Goal: Information Seeking & Learning: Check status

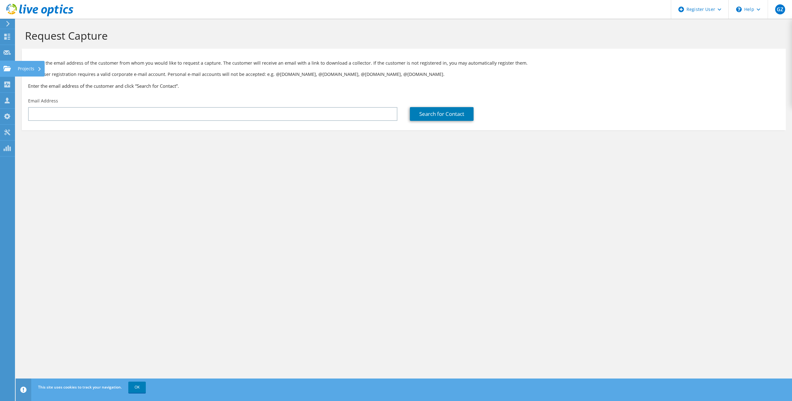
click at [7, 66] on icon at bounding box center [6, 69] width 7 height 6
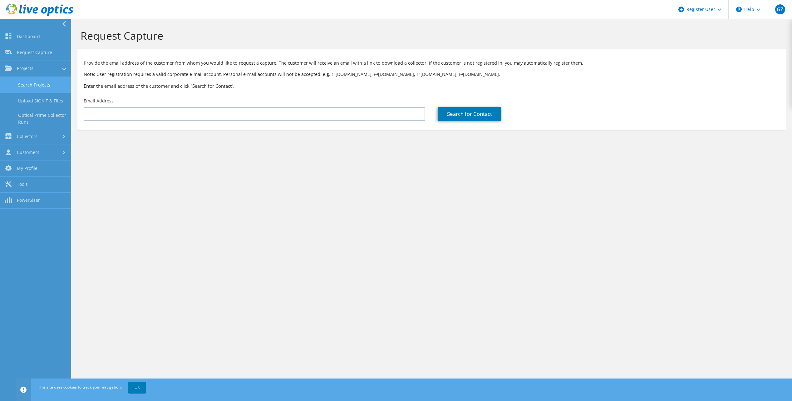
click at [53, 84] on link "Search Projects" at bounding box center [35, 85] width 71 height 16
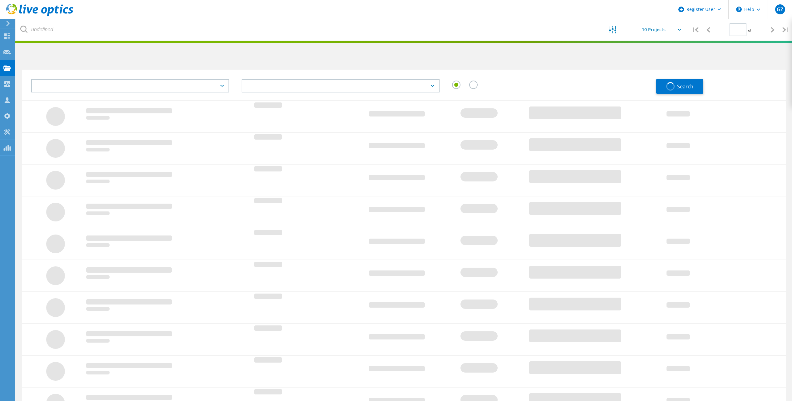
type input "1"
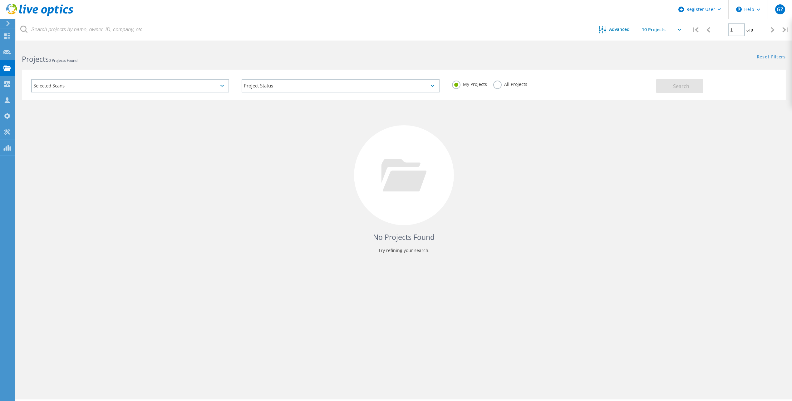
click at [156, 86] on div "Selected Scans" at bounding box center [130, 85] width 198 height 13
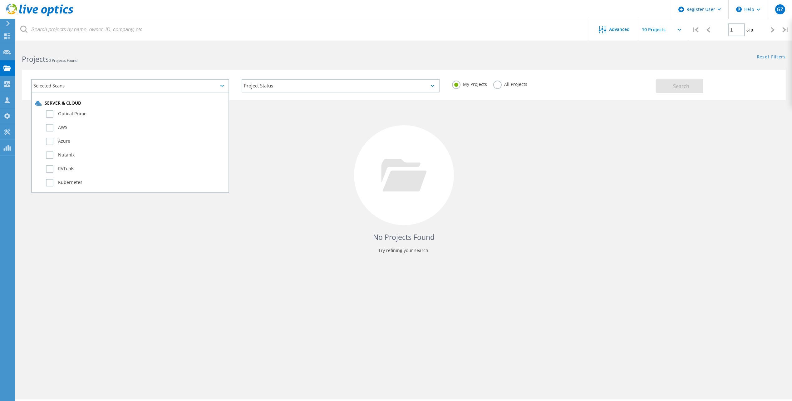
click at [156, 86] on div "Selected Scans" at bounding box center [130, 85] width 198 height 13
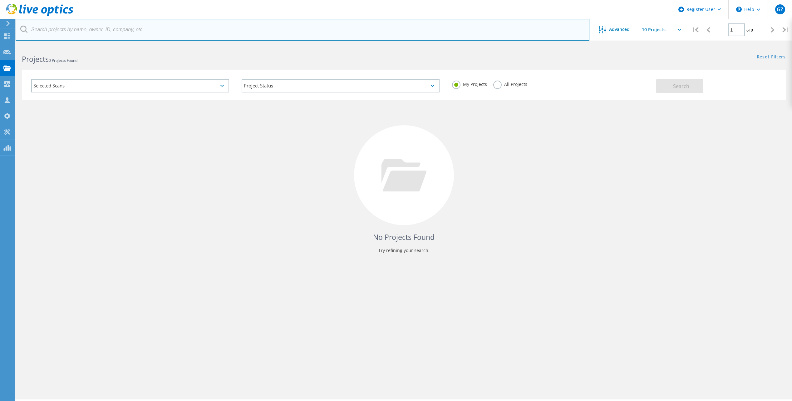
click at [284, 25] on input "text" at bounding box center [302, 30] width 573 height 22
paste input "javierrdz@joalvarez.com;"
type input "javierrdz@joalvarez.com;"
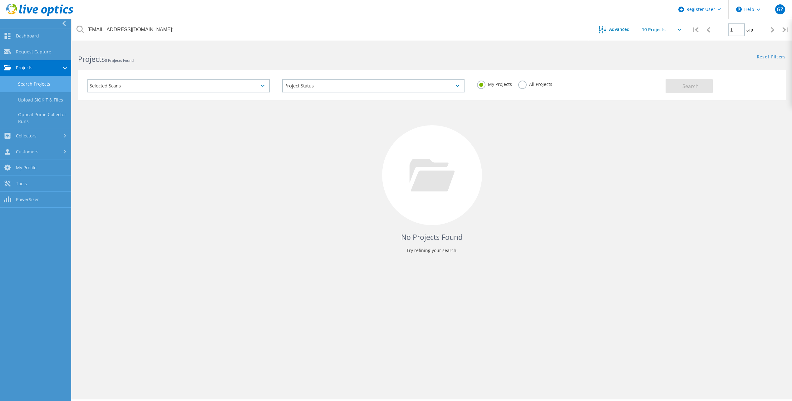
click at [252, 84] on div "Selected Scans" at bounding box center [178, 85] width 182 height 13
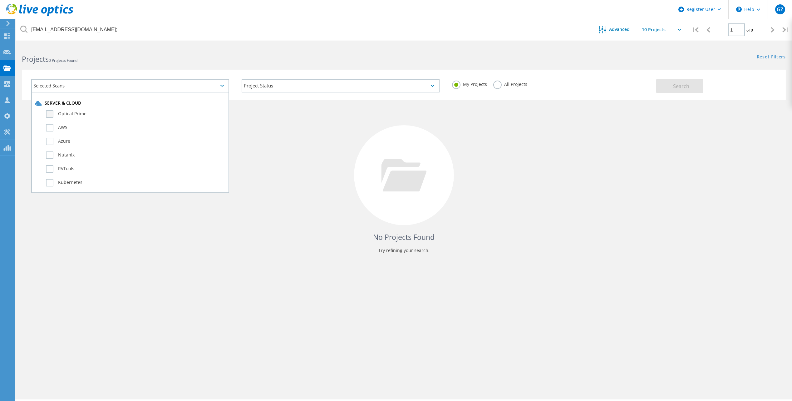
click at [83, 111] on label "Optical Prime" at bounding box center [135, 113] width 179 height 7
click at [0, 0] on input "Optical Prime" at bounding box center [0, 0] width 0 height 0
click at [60, 128] on label "AWS" at bounding box center [135, 127] width 179 height 7
click at [0, 0] on input "AWS" at bounding box center [0, 0] width 0 height 0
click at [60, 142] on label "Azure" at bounding box center [135, 141] width 179 height 7
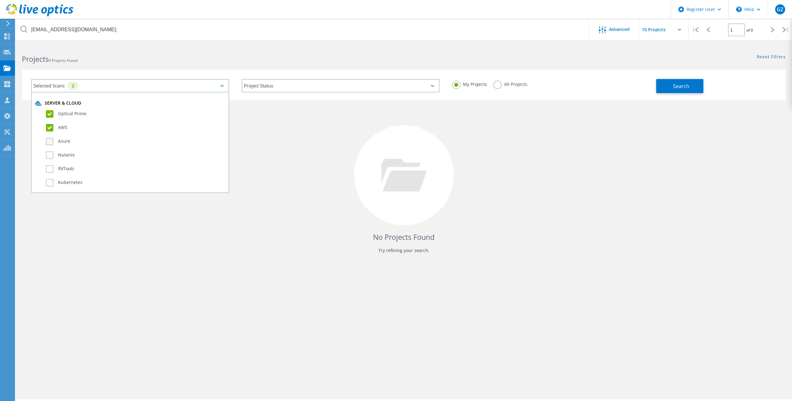
click at [0, 0] on input "Azure" at bounding box center [0, 0] width 0 height 0
click at [58, 158] on label "Nutanix" at bounding box center [135, 154] width 179 height 7
click at [0, 0] on input "Nutanix" at bounding box center [0, 0] width 0 height 0
click at [57, 170] on label "RVTools" at bounding box center [135, 168] width 179 height 7
click at [0, 0] on input "RVTools" at bounding box center [0, 0] width 0 height 0
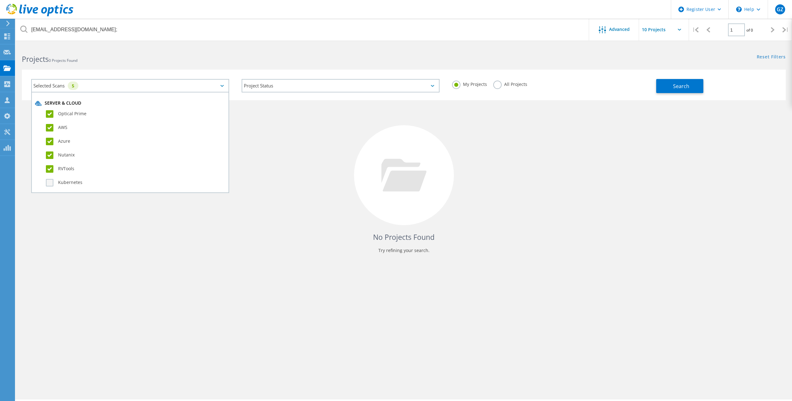
click at [58, 183] on label "Kubernetes" at bounding box center [135, 182] width 179 height 7
click at [0, 0] on input "Kubernetes" at bounding box center [0, 0] width 0 height 0
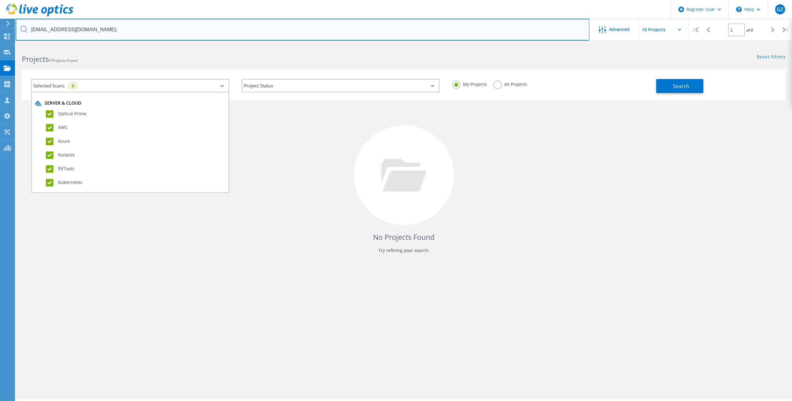
click at [118, 37] on input "javierrdz@joalvarez.com;" at bounding box center [302, 30] width 573 height 22
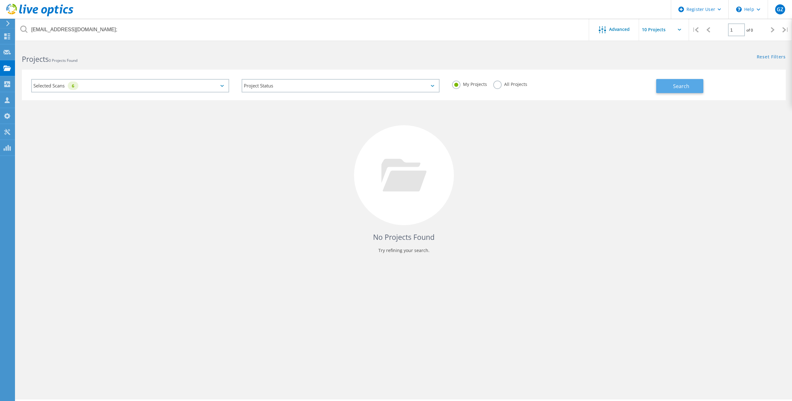
click at [671, 87] on button "Search" at bounding box center [679, 86] width 47 height 14
click at [504, 82] on label "All Projects" at bounding box center [510, 83] width 34 height 6
click at [0, 0] on input "All Projects" at bounding box center [0, 0] width 0 height 0
click at [666, 90] on button "Search" at bounding box center [679, 86] width 47 height 14
drag, startPoint x: 167, startPoint y: 94, endPoint x: 179, endPoint y: 92, distance: 11.9
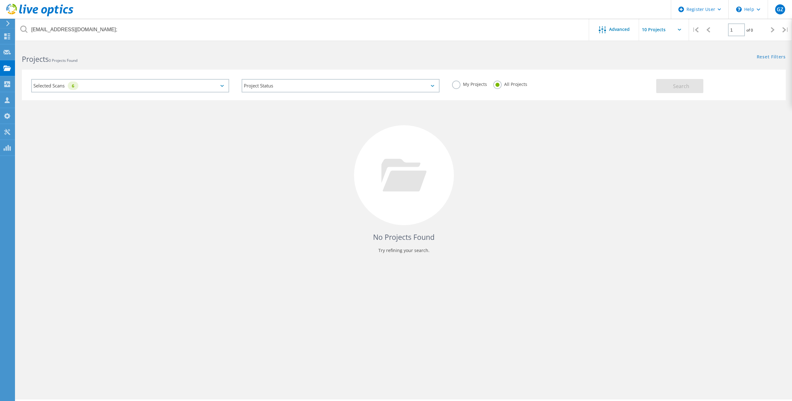
click at [169, 94] on div "Selected Scans 6" at bounding box center [130, 86] width 210 height 26
click at [219, 83] on div "Selected Scans 6" at bounding box center [130, 85] width 198 height 13
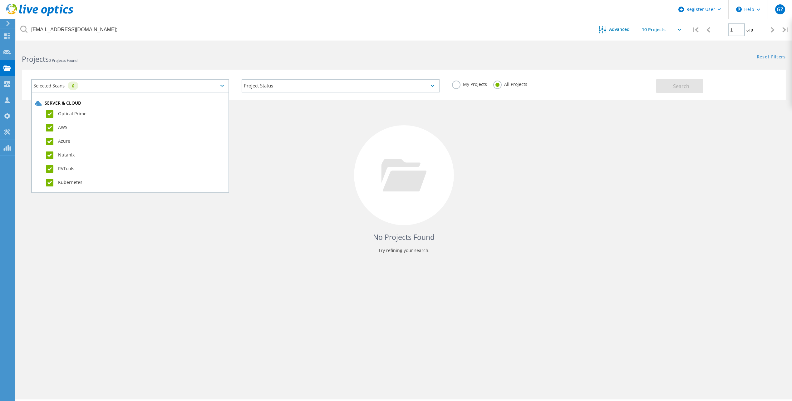
click at [53, 113] on label "Optical Prime" at bounding box center [135, 113] width 179 height 7
click at [0, 0] on input "Optical Prime" at bounding box center [0, 0] width 0 height 0
click at [52, 129] on label "AWS" at bounding box center [135, 127] width 179 height 7
click at [0, 0] on input "AWS" at bounding box center [0, 0] width 0 height 0
click at [50, 141] on label "Azure" at bounding box center [135, 141] width 179 height 7
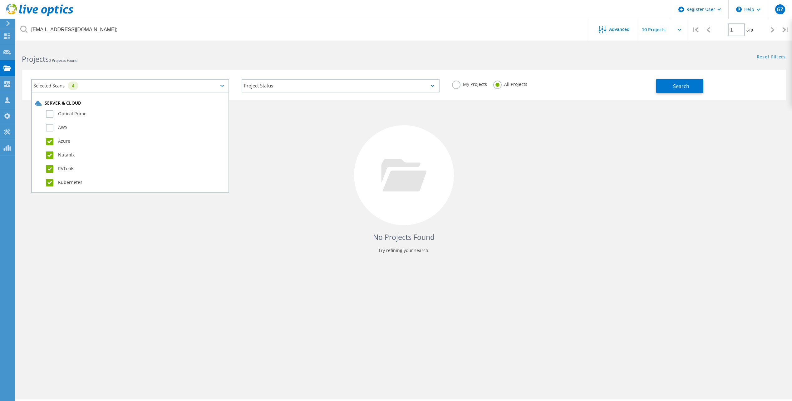
click at [0, 0] on input "Azure" at bounding box center [0, 0] width 0 height 0
drag, startPoint x: 51, startPoint y: 154, endPoint x: 50, endPoint y: 161, distance: 7.9
click at [51, 156] on label "Nutanix" at bounding box center [135, 154] width 179 height 7
click at [0, 0] on input "Nutanix" at bounding box center [0, 0] width 0 height 0
drag, startPoint x: 49, startPoint y: 173, endPoint x: 49, endPoint y: 186, distance: 12.8
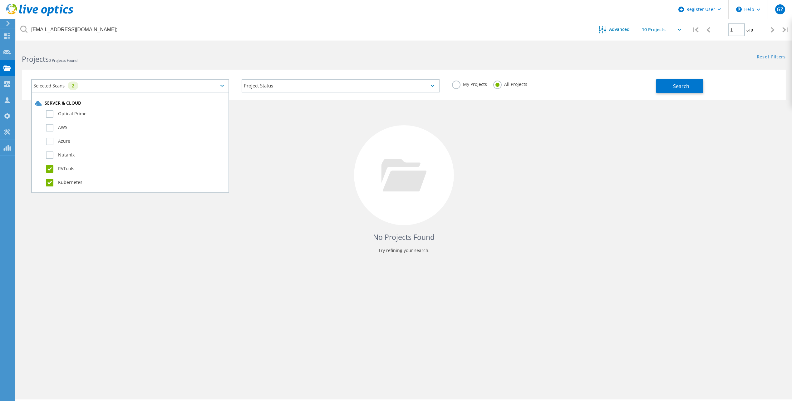
click at [49, 176] on div "RVTools" at bounding box center [130, 170] width 190 height 14
click at [49, 187] on div "Kubernetes" at bounding box center [130, 184] width 190 height 14
click at [198, 239] on h4 "No Projects Found" at bounding box center [403, 237] width 751 height 10
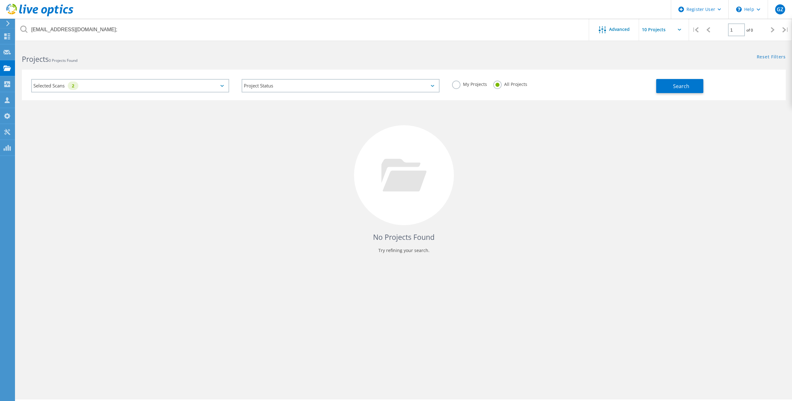
click at [90, 90] on div "Selected Scans 2" at bounding box center [130, 85] width 198 height 13
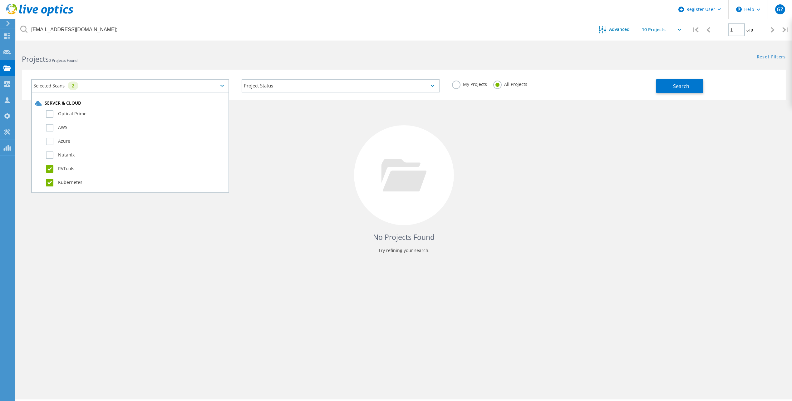
click at [49, 174] on div "RVTools" at bounding box center [130, 170] width 190 height 14
click at [49, 170] on label "RVTools" at bounding box center [135, 168] width 179 height 7
click at [0, 0] on input "RVTools" at bounding box center [0, 0] width 0 height 0
click at [50, 184] on label "Kubernetes" at bounding box center [135, 182] width 179 height 7
click at [0, 0] on input "Kubernetes" at bounding box center [0, 0] width 0 height 0
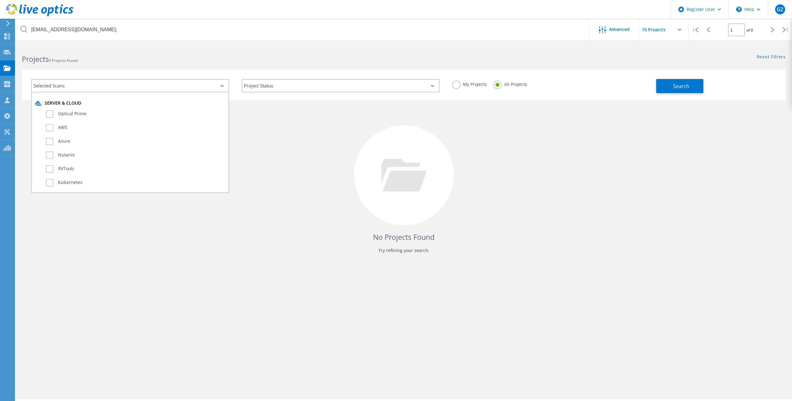
click at [550, 154] on div "No Projects Found Try refining your search." at bounding box center [403, 180] width 763 height 161
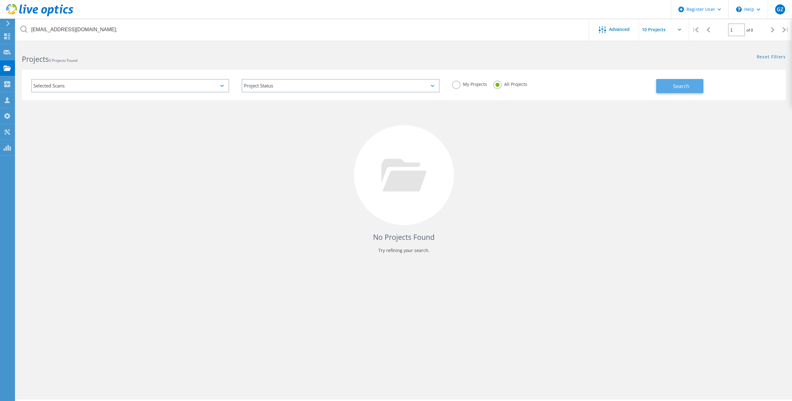
click at [675, 85] on span "Search" at bounding box center [681, 86] width 16 height 7
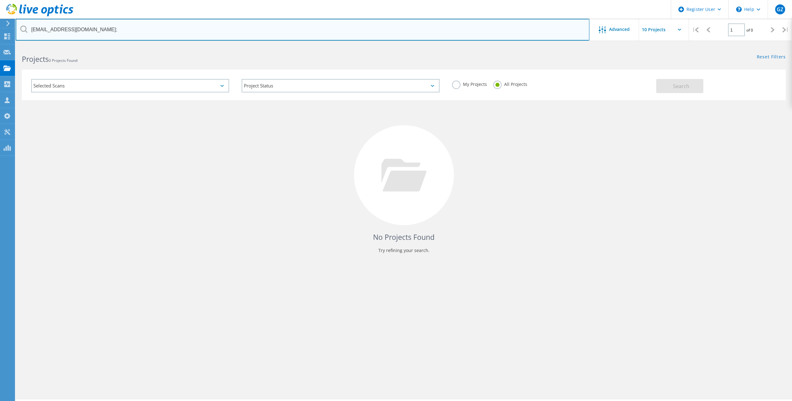
click at [552, 29] on input "javierrdz@joalvarez.com;" at bounding box center [302, 30] width 573 height 22
click at [113, 22] on input "javierrdz@joalvarez.com;" at bounding box center [302, 30] width 573 height 22
paste input "javierrdz@joalvarez.com;"
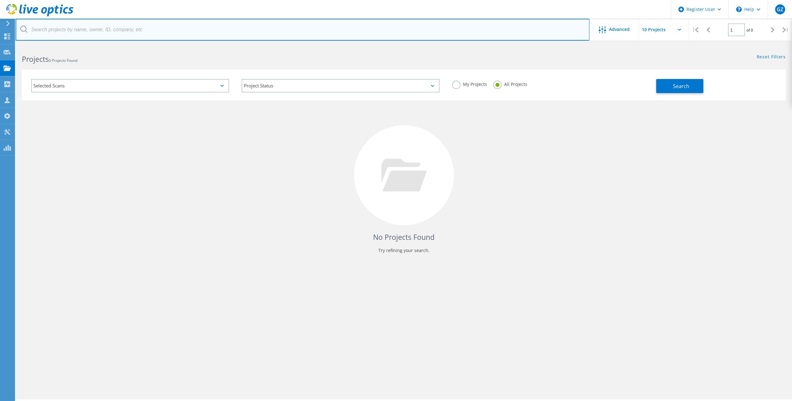
type input "javierrdz@joalvarez.com;"
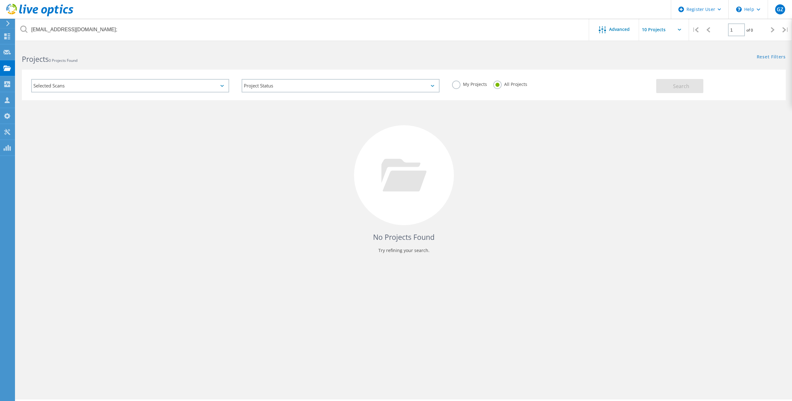
click at [153, 225] on div "No Projects Found Try refining your search." at bounding box center [403, 180] width 763 height 161
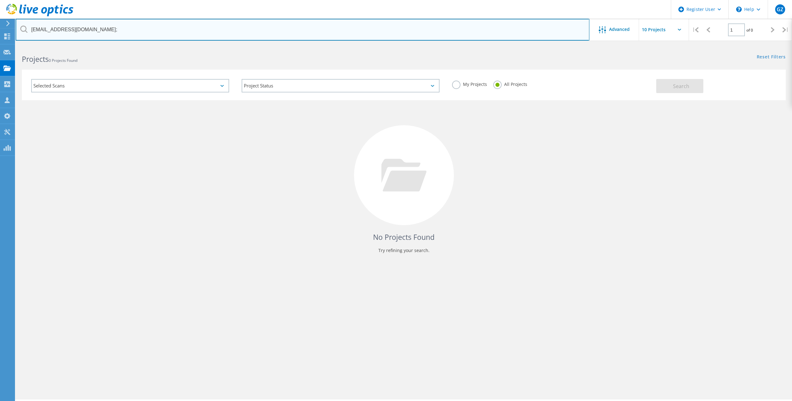
click at [131, 26] on input "javierrdz@joalvarez.com;" at bounding box center [302, 30] width 573 height 22
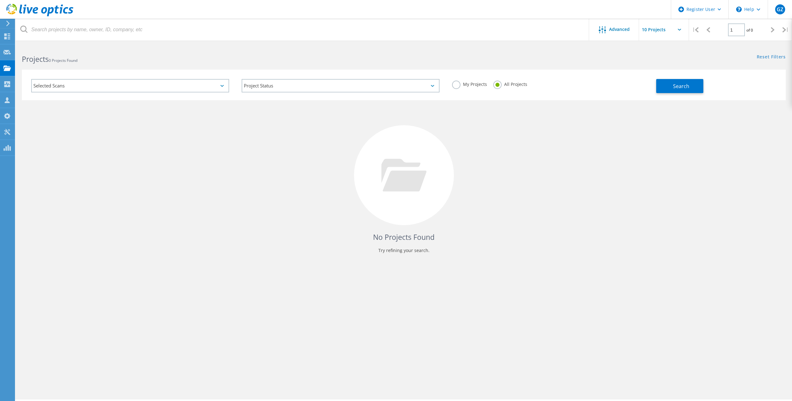
click at [176, 86] on div "Selected Scans" at bounding box center [130, 85] width 198 height 13
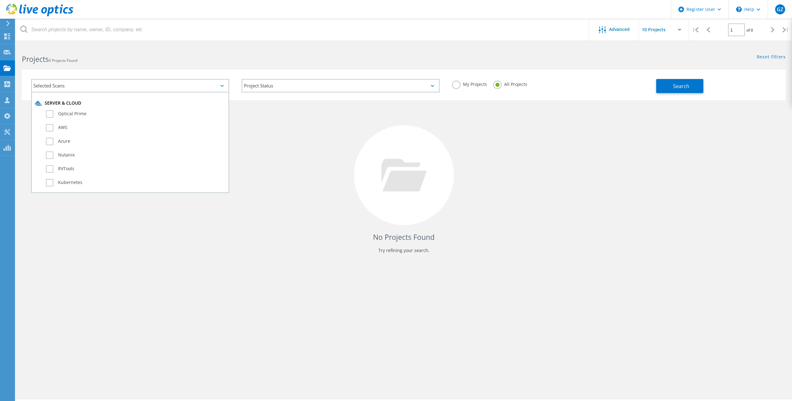
click at [176, 86] on div "Selected Scans" at bounding box center [130, 85] width 198 height 13
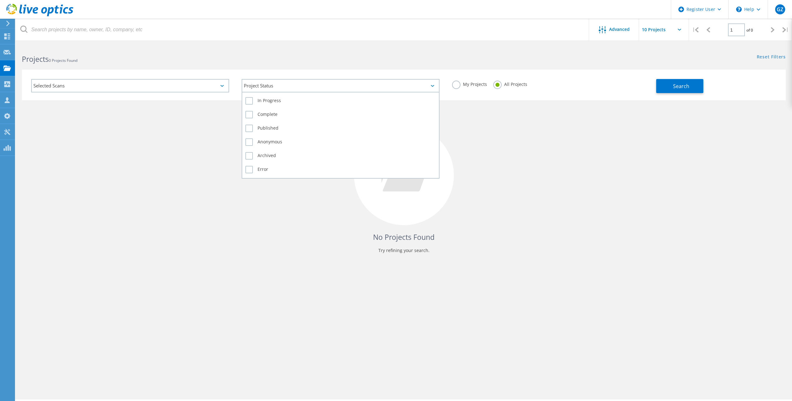
click at [317, 88] on div "Project Status" at bounding box center [340, 85] width 198 height 13
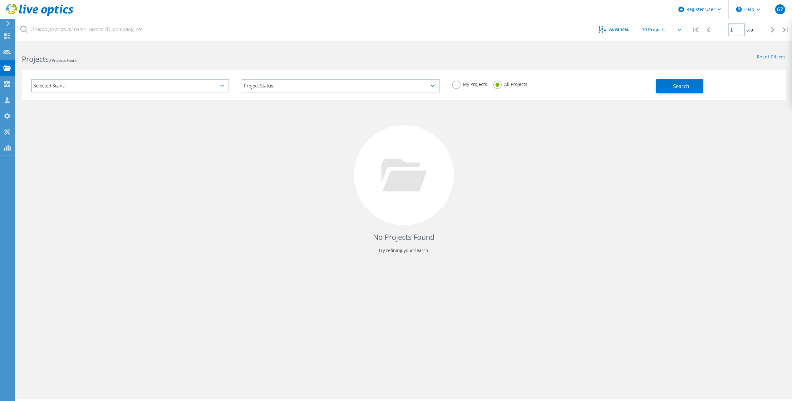
click at [479, 86] on label "My Projects" at bounding box center [469, 83] width 35 height 6
click at [0, 0] on input "My Projects" at bounding box center [0, 0] width 0 height 0
click at [515, 85] on label "All Projects" at bounding box center [510, 83] width 34 height 6
click at [0, 0] on input "All Projects" at bounding box center [0, 0] width 0 height 0
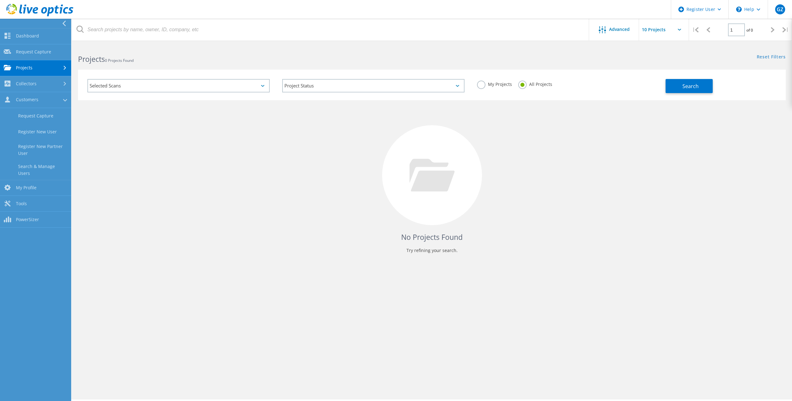
click at [36, 66] on link "Projects" at bounding box center [35, 68] width 71 height 16
click at [54, 80] on link "Search Projects" at bounding box center [35, 84] width 71 height 16
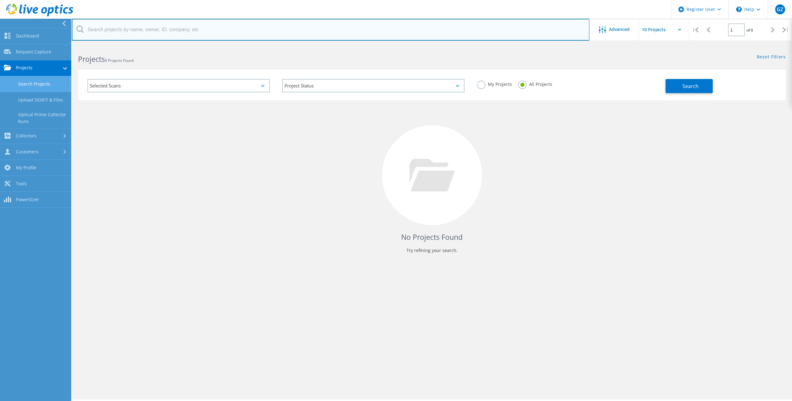
click at [160, 34] on input "text" at bounding box center [330, 30] width 517 height 22
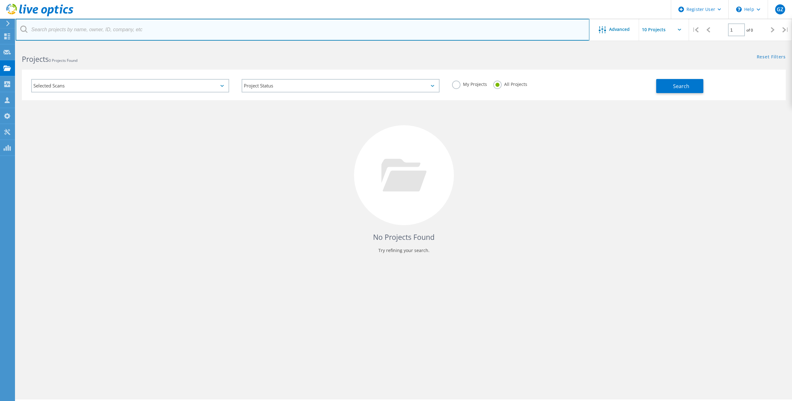
paste input "javierrdz@joalvarez.com;"
type input "javierrdz@joalvarez.com;"
click at [78, 30] on input "javierrdz@joalvarez.com;" at bounding box center [302, 30] width 573 height 22
